Goal: Share content: Share content

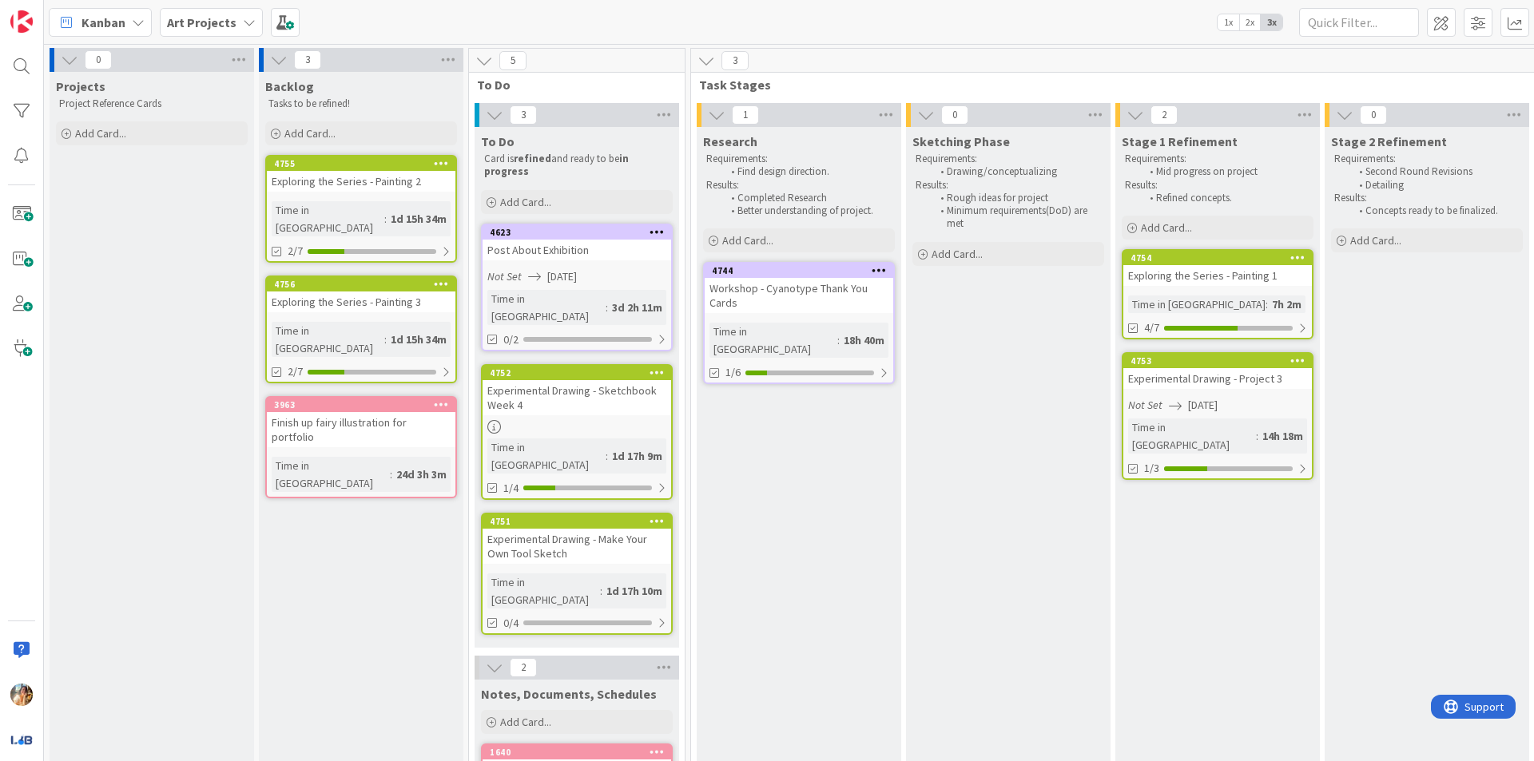
scroll to position [0, 349]
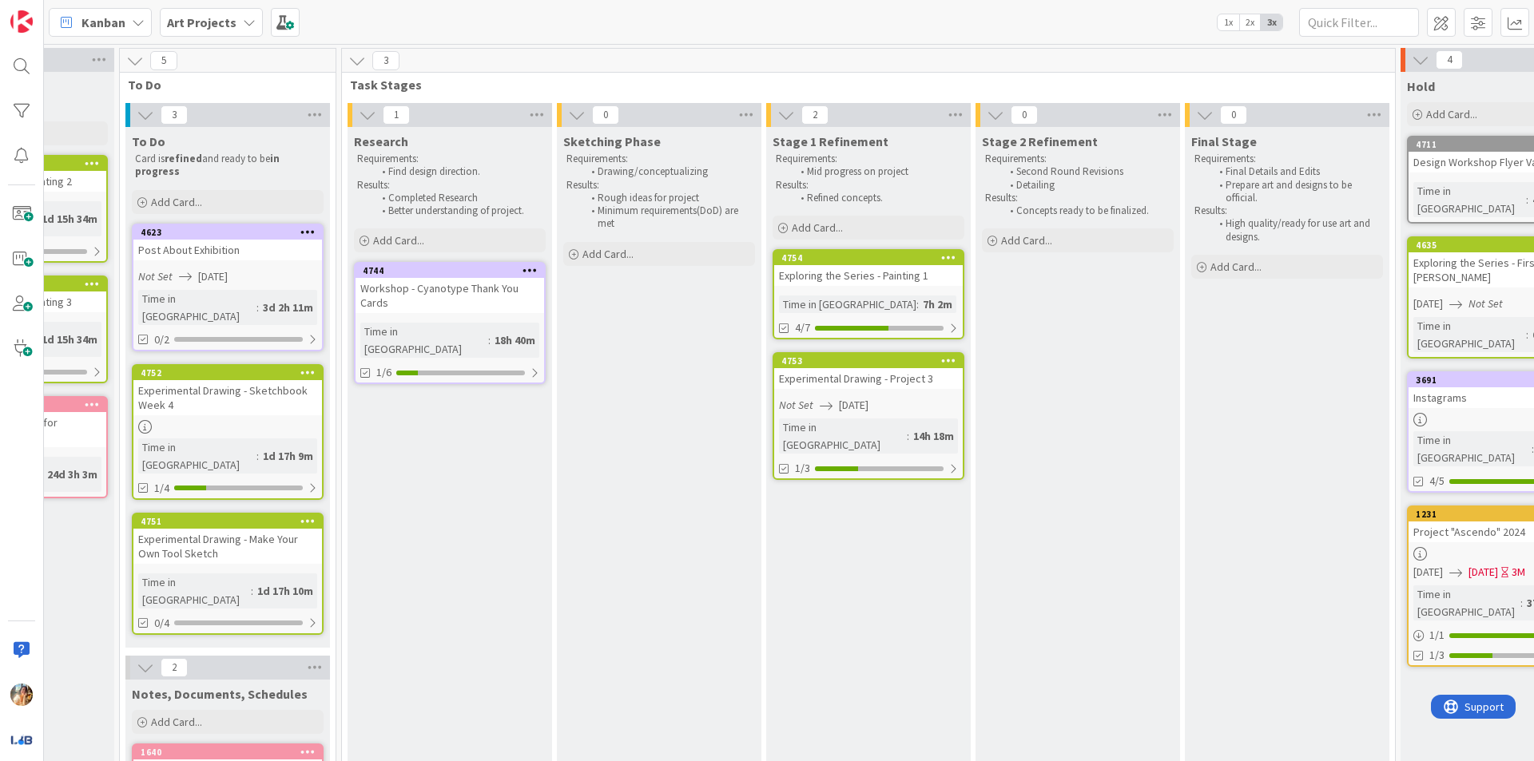
click at [196, 25] on b "Art Projects" at bounding box center [202, 22] width 70 height 16
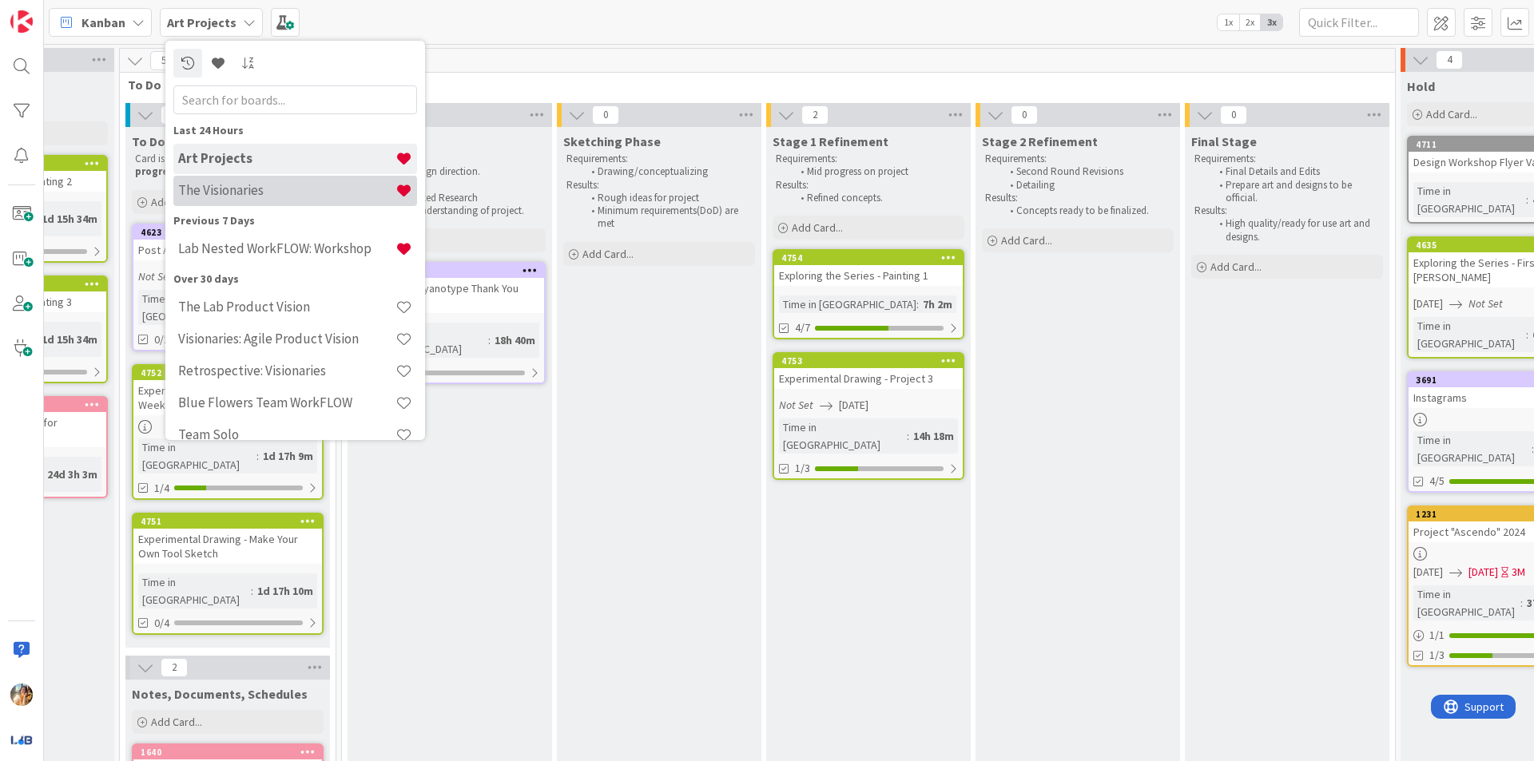
click at [261, 197] on h4 "The Visionaries" at bounding box center [286, 190] width 217 height 16
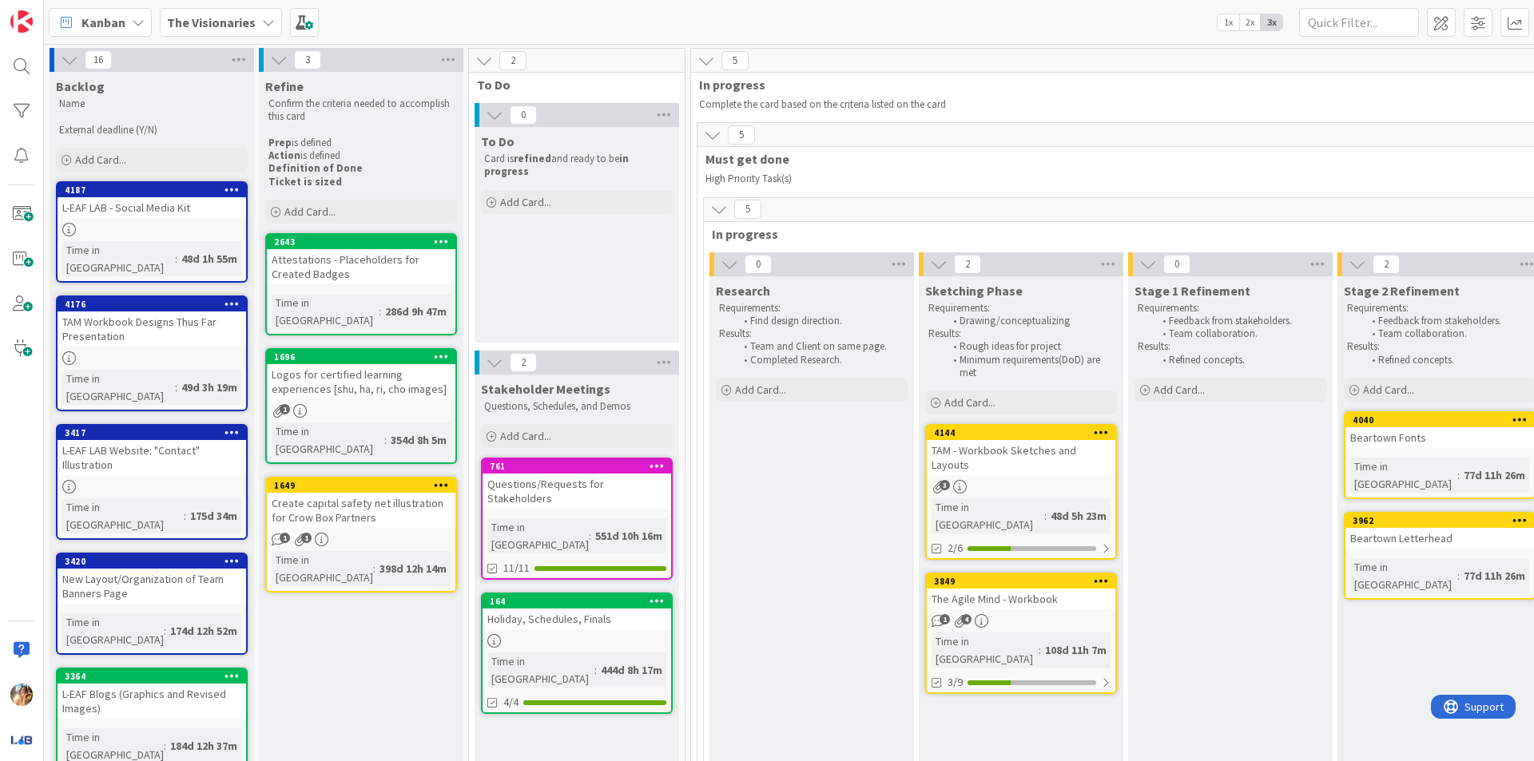
click at [1014, 456] on div "TAM - Workbook Sketches and Layouts" at bounding box center [1021, 457] width 189 height 35
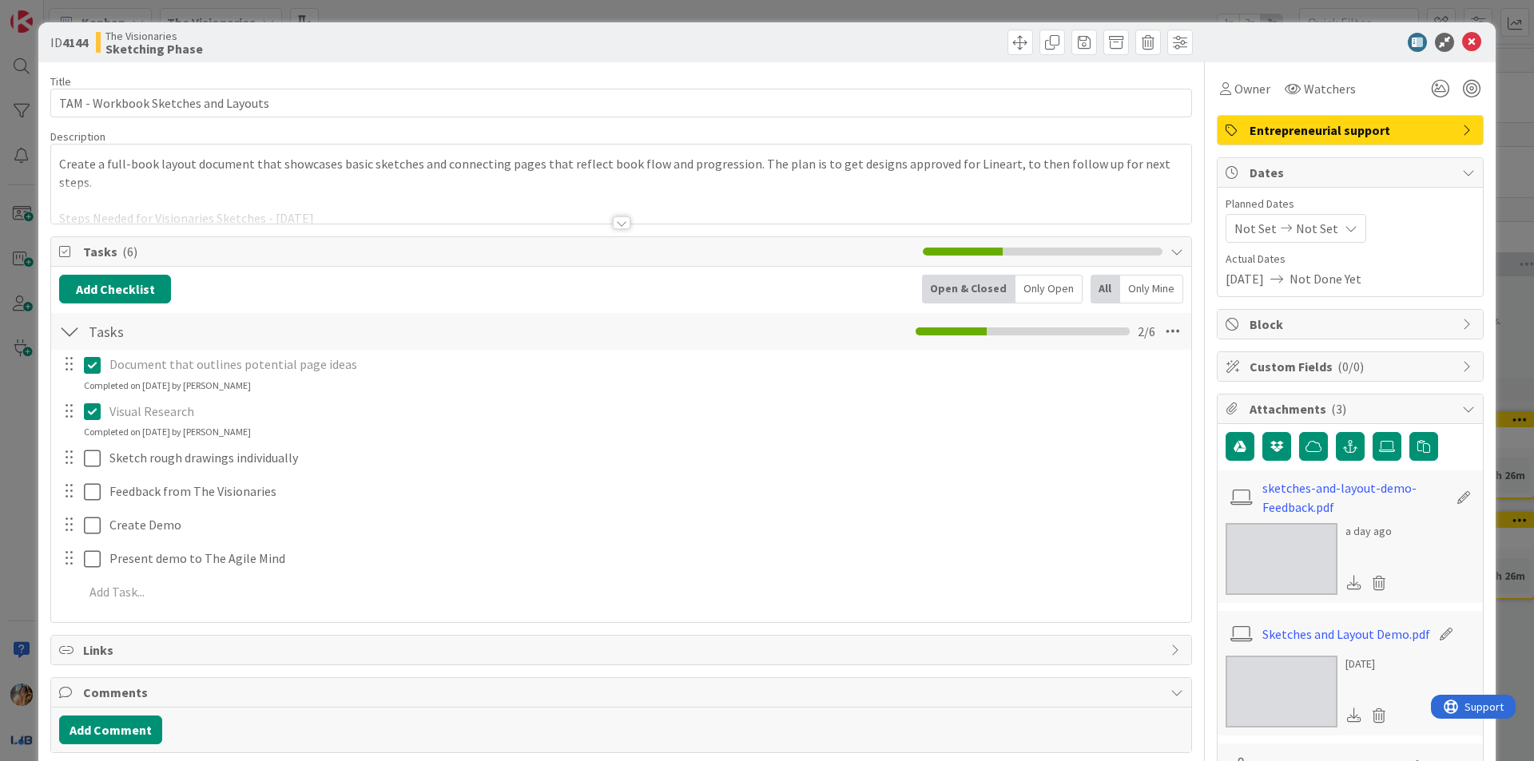
click at [632, 219] on div at bounding box center [621, 203] width 1140 height 41
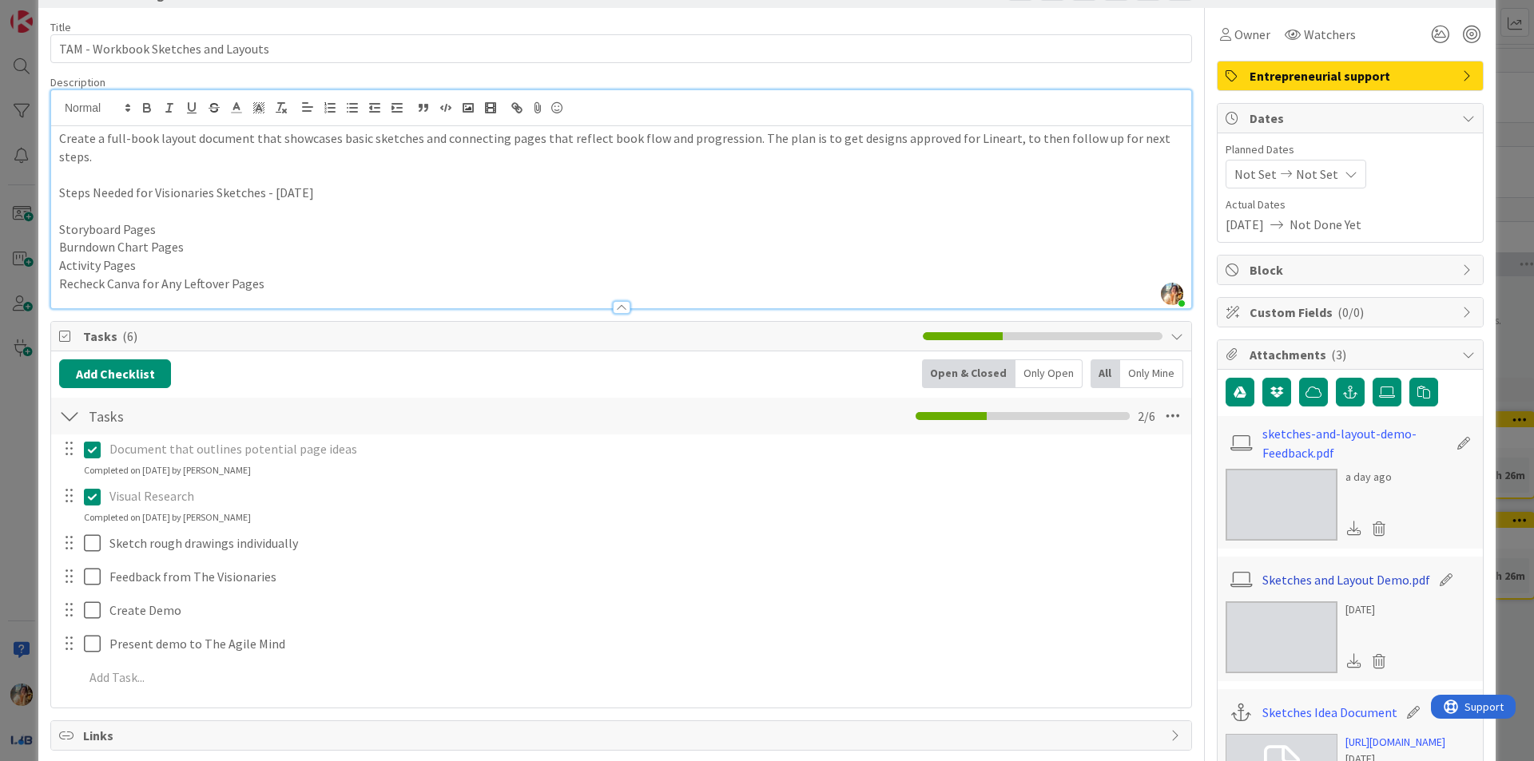
scroll to position [80, 0]
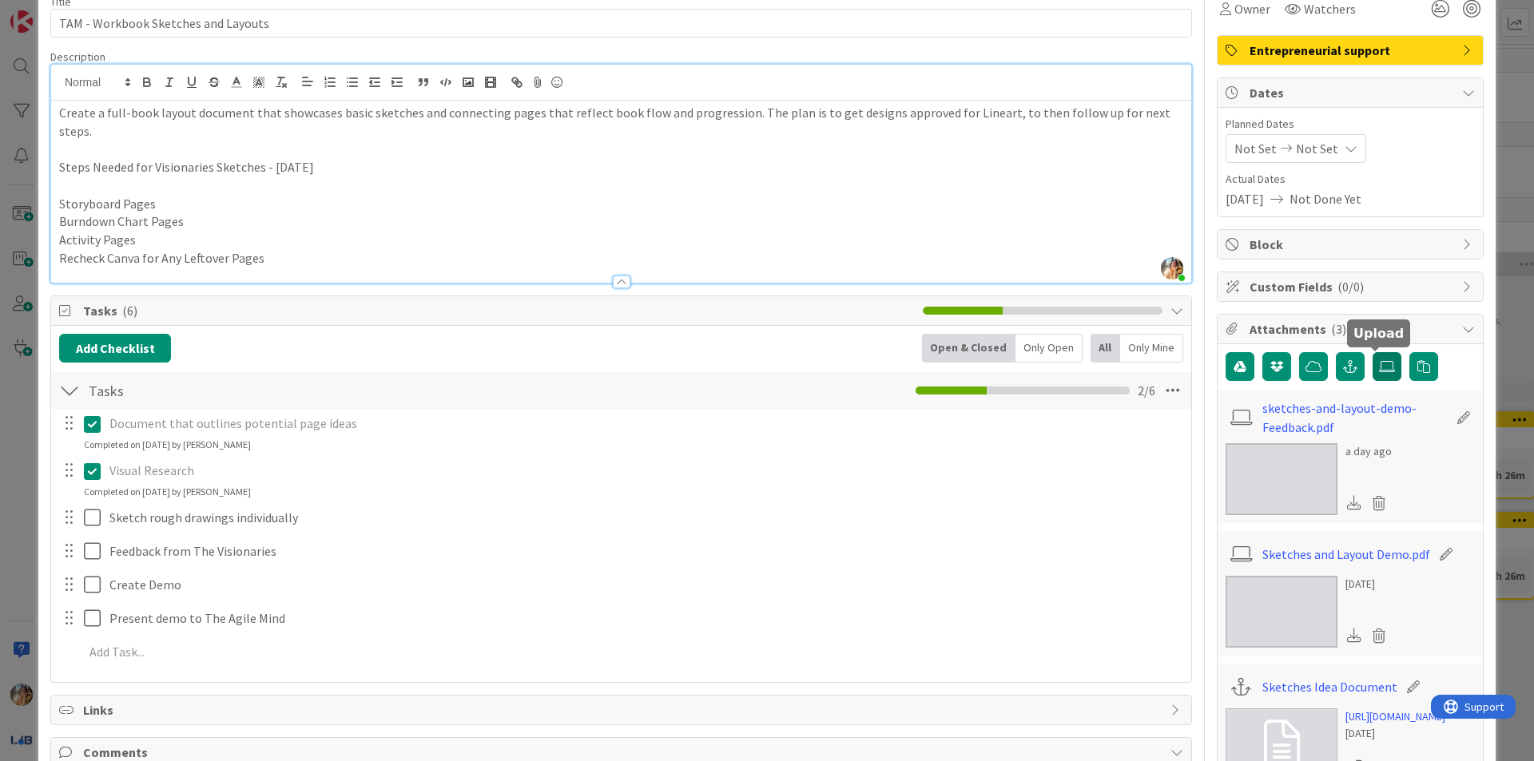
click at [1379, 364] on icon at bounding box center [1387, 366] width 16 height 13
click at [1372, 352] on input "file" at bounding box center [1372, 352] width 0 height 0
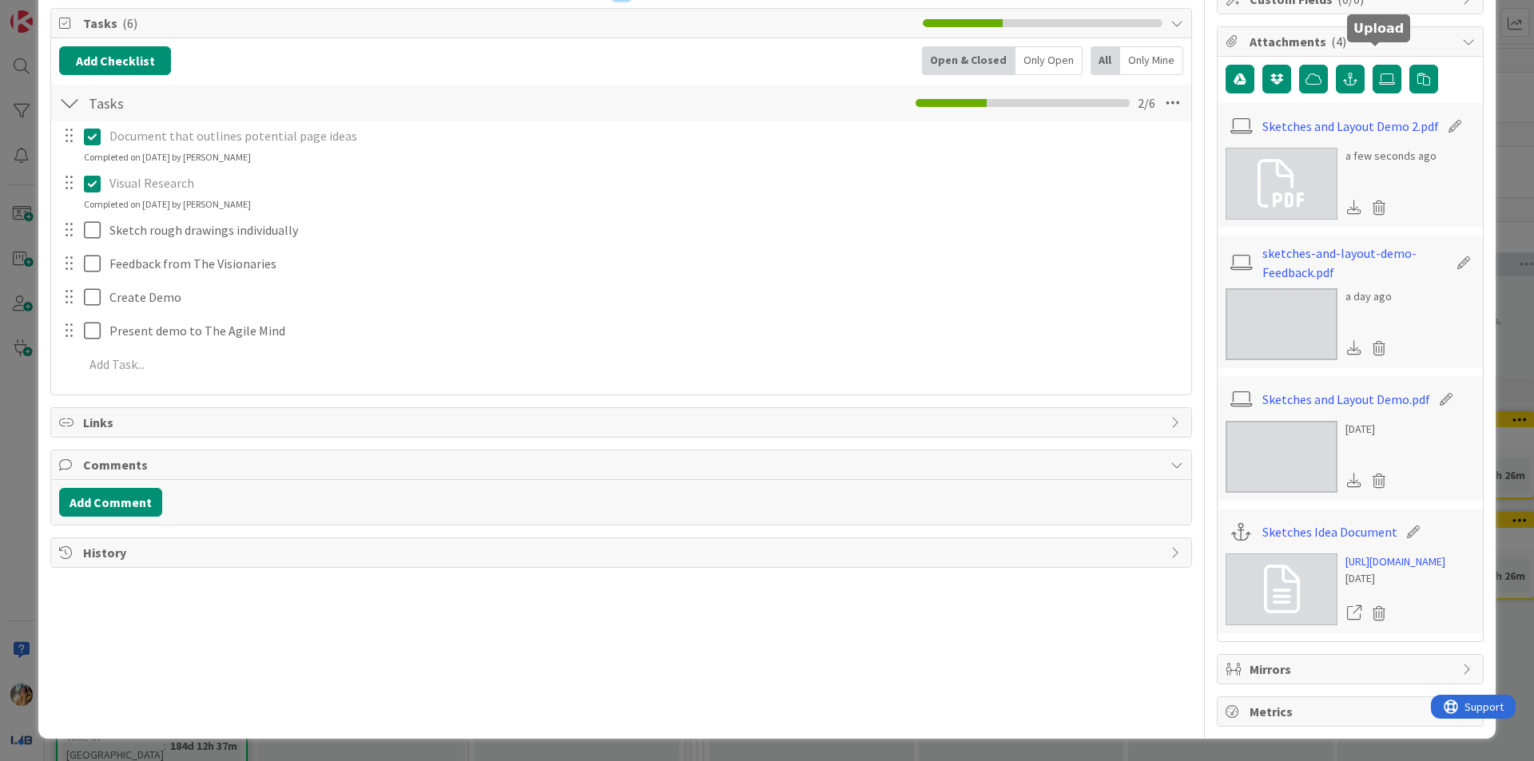
scroll to position [21, 0]
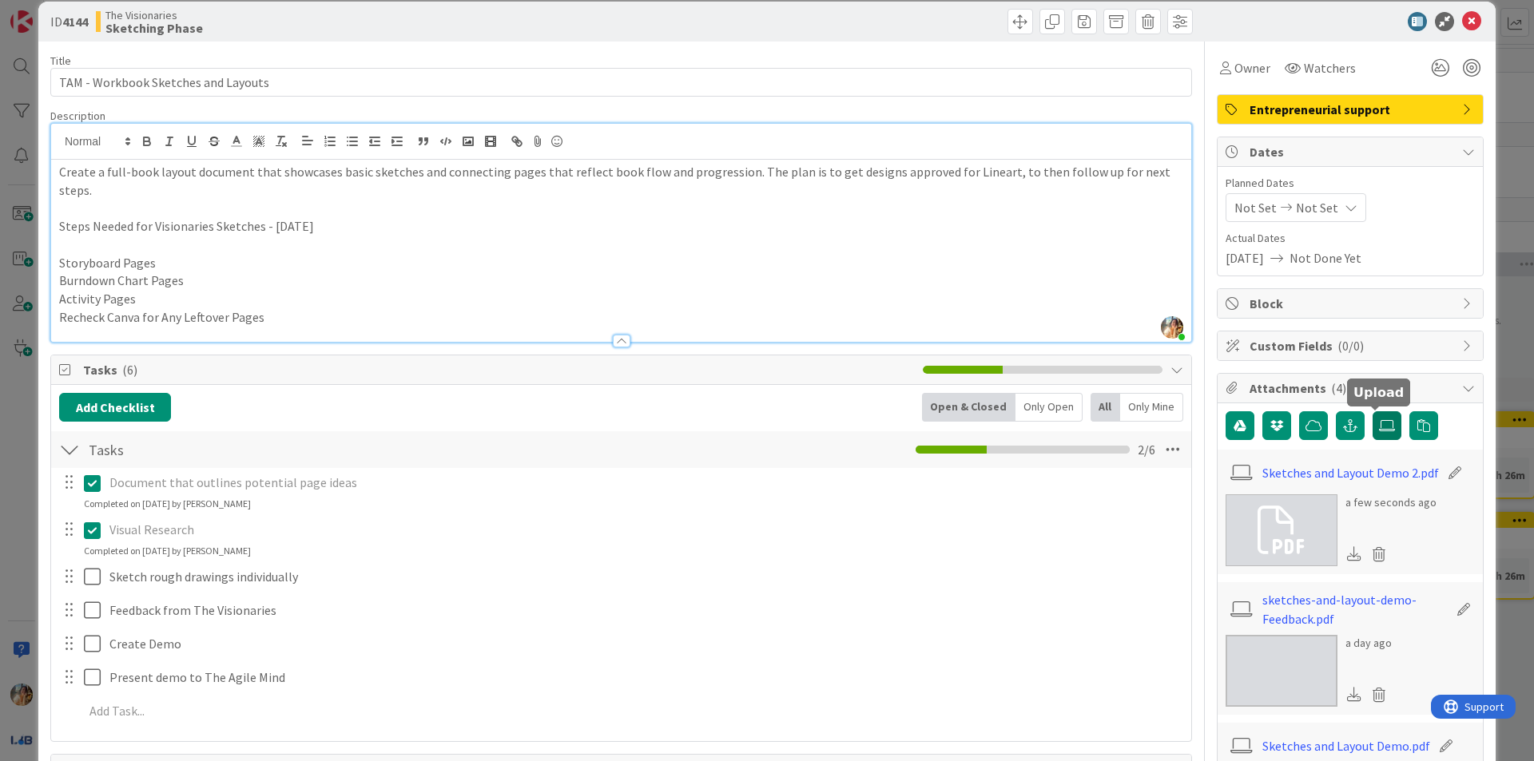
click at [1379, 423] on icon at bounding box center [1387, 425] width 16 height 13
click at [1372, 411] on input "file" at bounding box center [1372, 411] width 0 height 0
click at [0, 468] on div "ID 4144 The Visionaries Sketching Phase Title 35 / 128 TAM - Workbook Sketches …" at bounding box center [767, 380] width 1534 height 761
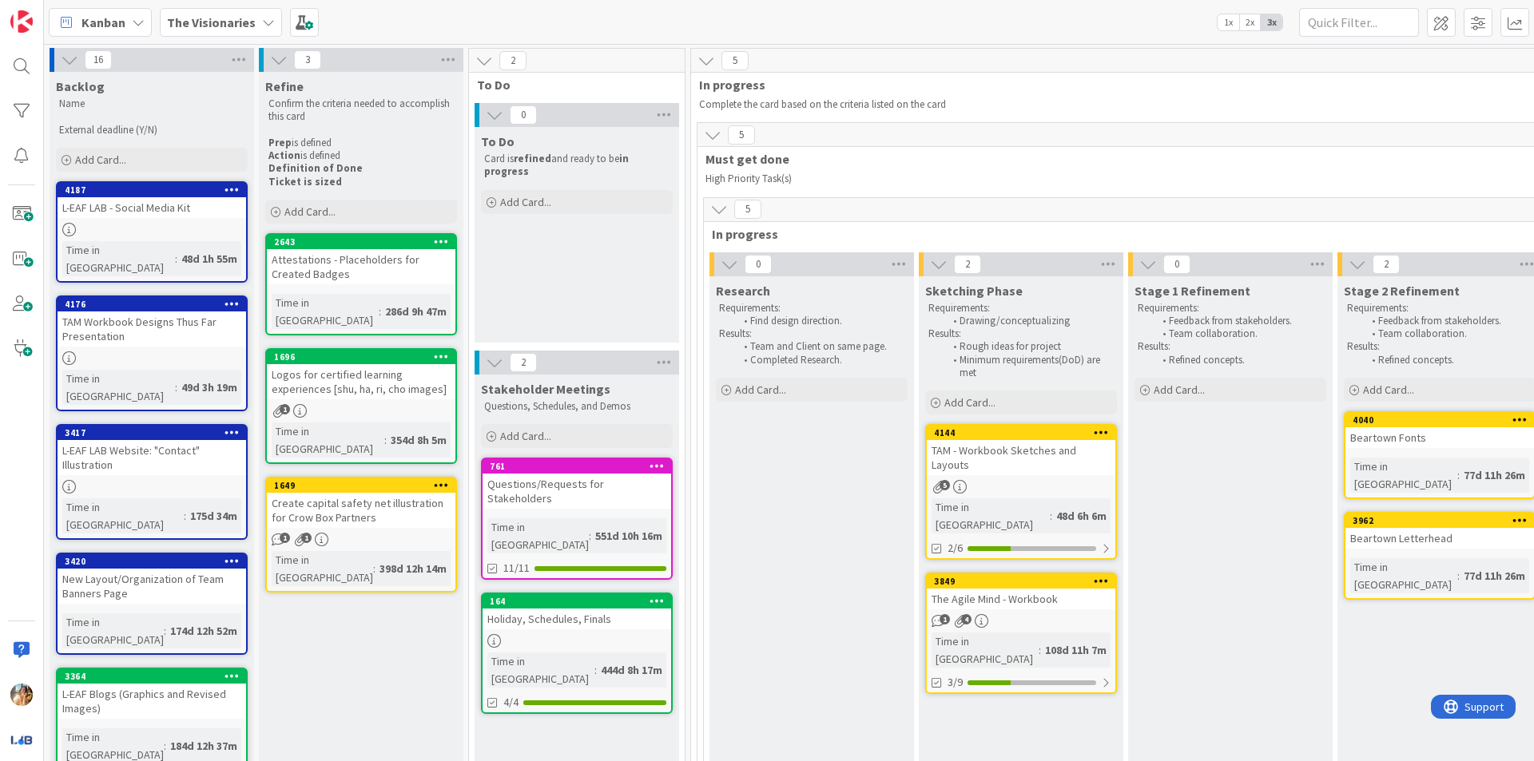
click at [1028, 591] on div "The Agile Mind - Workbook" at bounding box center [1021, 599] width 189 height 21
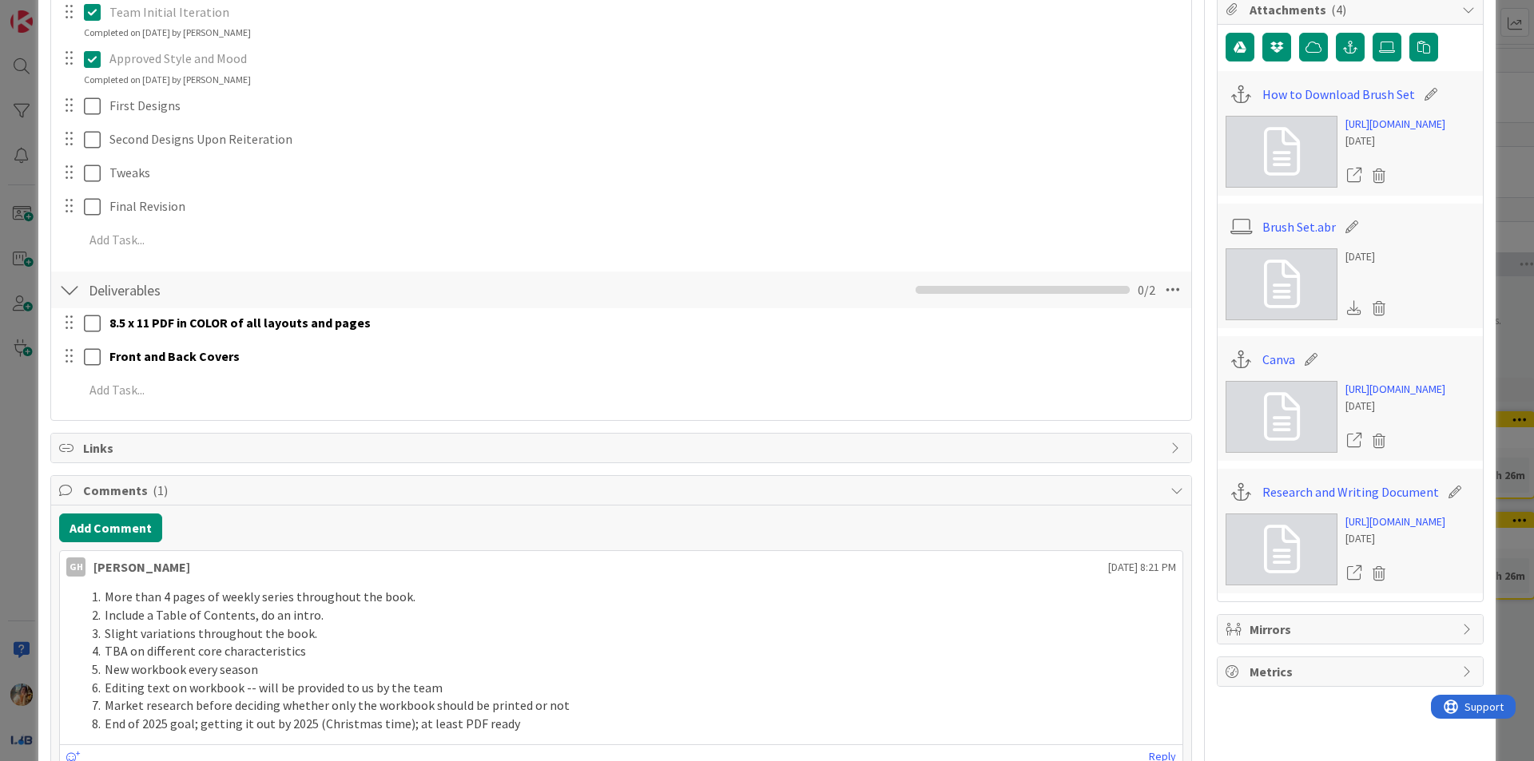
scroll to position [493, 0]
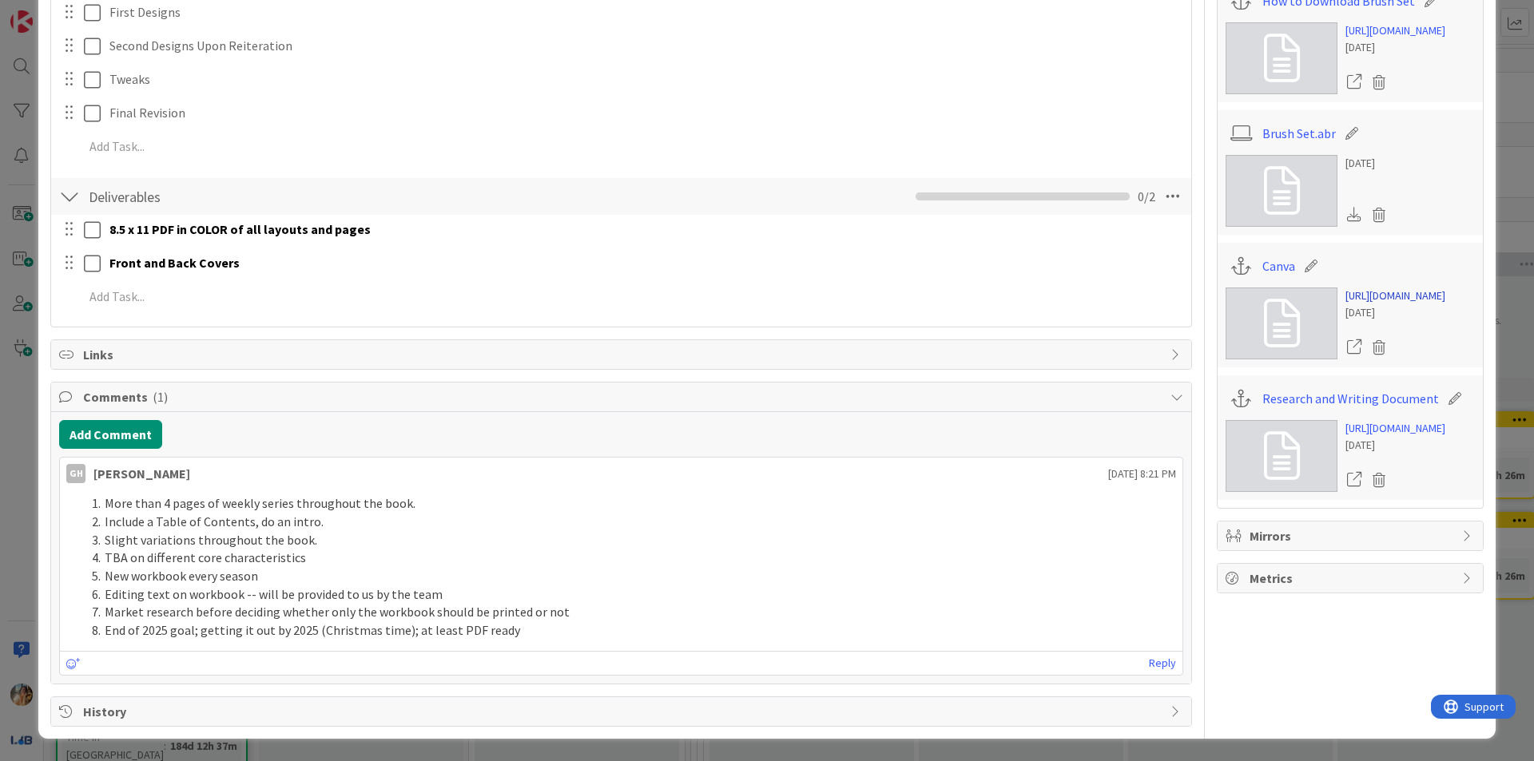
click at [1383, 304] on link "[URL][DOMAIN_NAME]" at bounding box center [1395, 296] width 100 height 17
